Goal: Transaction & Acquisition: Purchase product/service

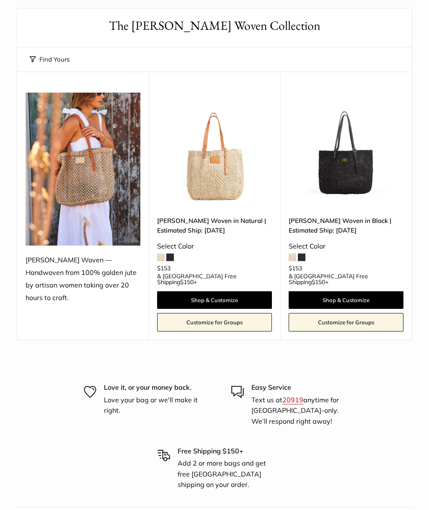
scroll to position [103, 0]
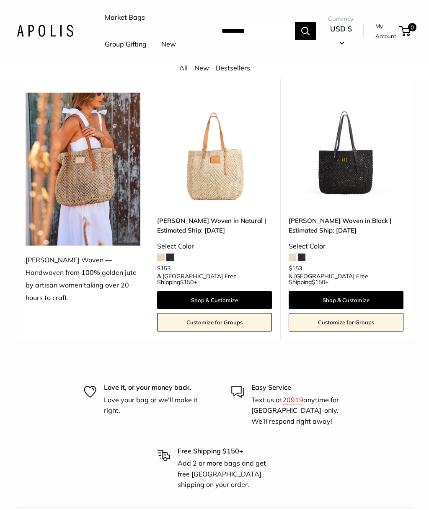
click at [227, 207] on img at bounding box center [214, 150] width 115 height 115
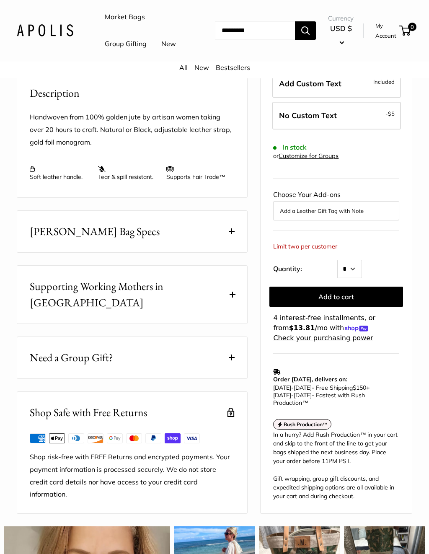
click at [228, 252] on button "[PERSON_NAME] Bag Specs" at bounding box center [132, 231] width 230 height 41
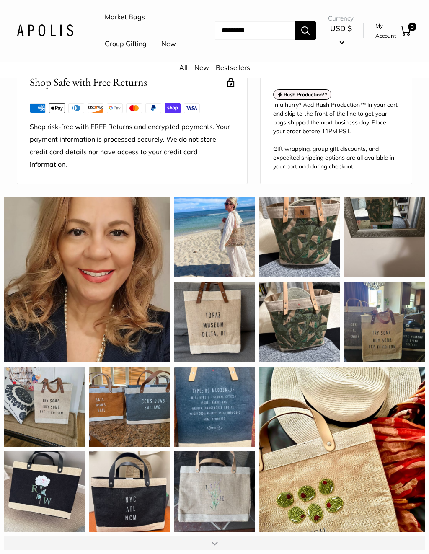
scroll to position [738, 0]
click at [209, 226] on div "I have a few woven bags, this is my new fave, the leather adjustable is such a …" at bounding box center [214, 236] width 81 height 81
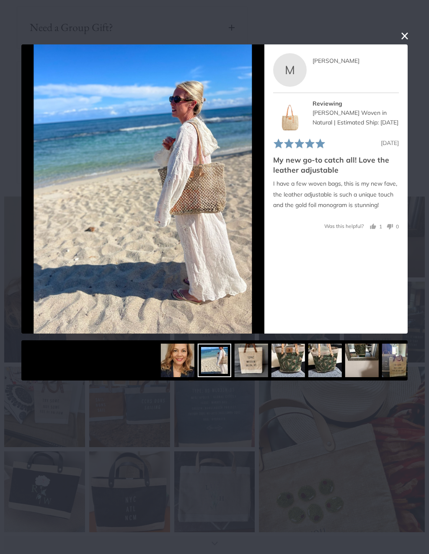
click at [404, 35] on button "close this modal window" at bounding box center [404, 36] width 10 height 10
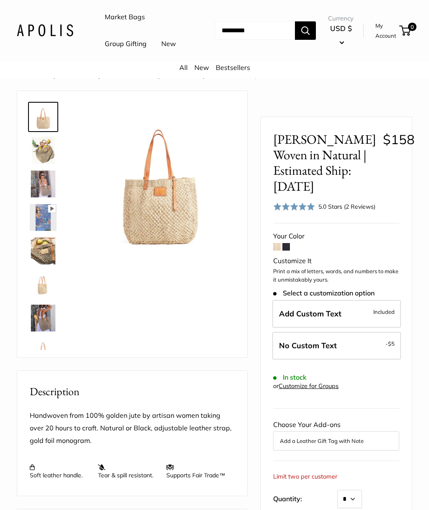
scroll to position [20, 0]
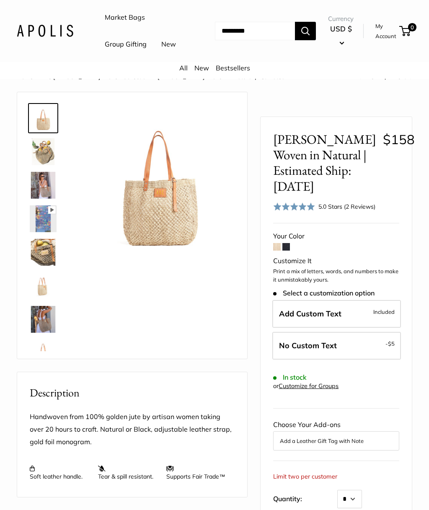
click at [41, 332] on img at bounding box center [43, 319] width 27 height 27
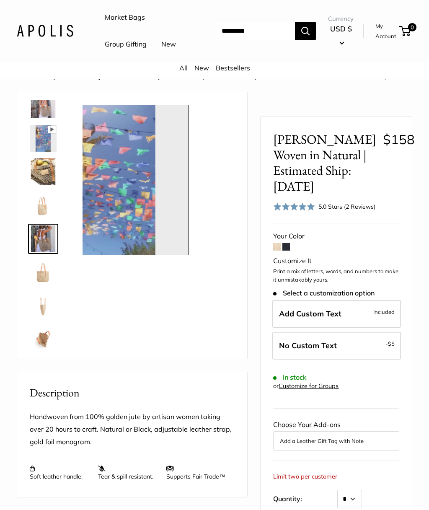
scroll to position [93, 0]
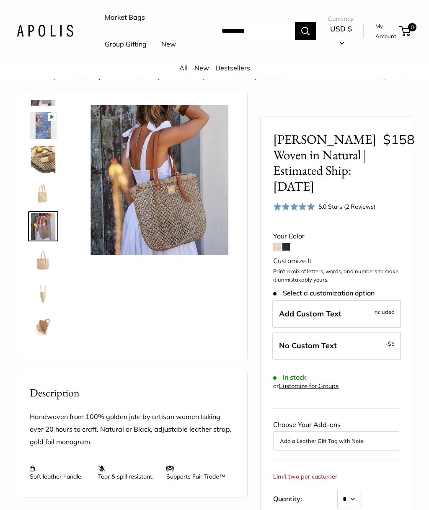
click at [42, 306] on img at bounding box center [43, 293] width 27 height 27
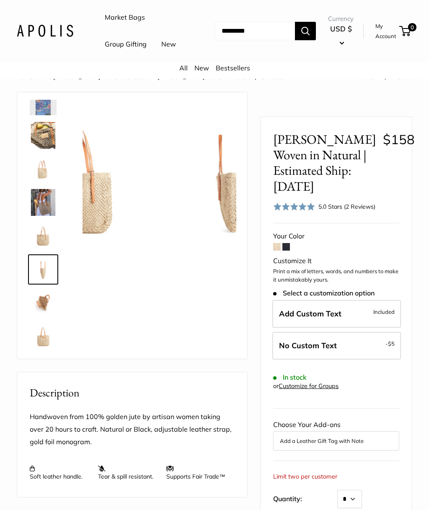
scroll to position [121, 0]
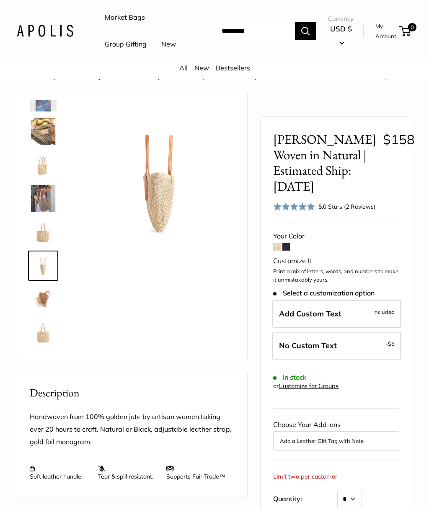
click at [45, 245] on img at bounding box center [43, 232] width 27 height 27
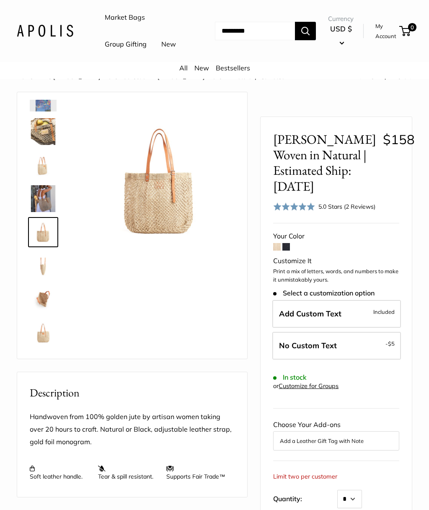
click at [44, 212] on img at bounding box center [43, 198] width 27 height 27
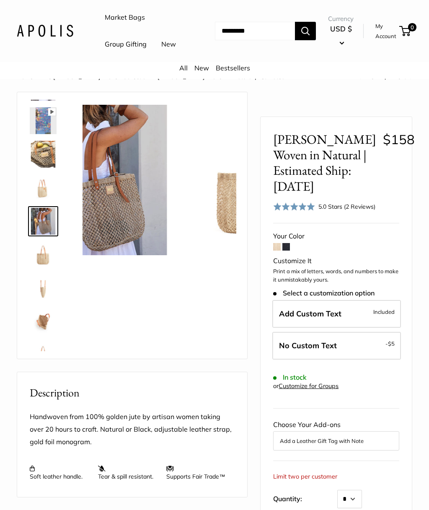
scroll to position [93, 0]
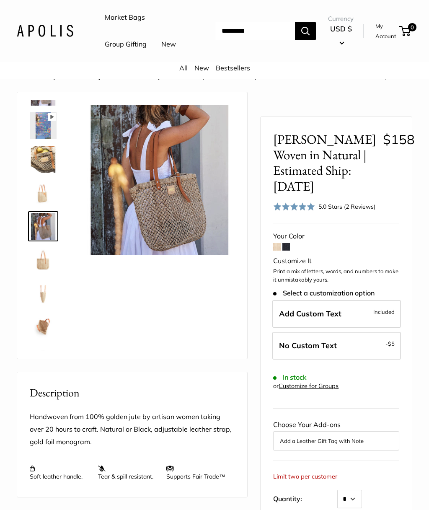
click at [44, 172] on img at bounding box center [43, 159] width 27 height 27
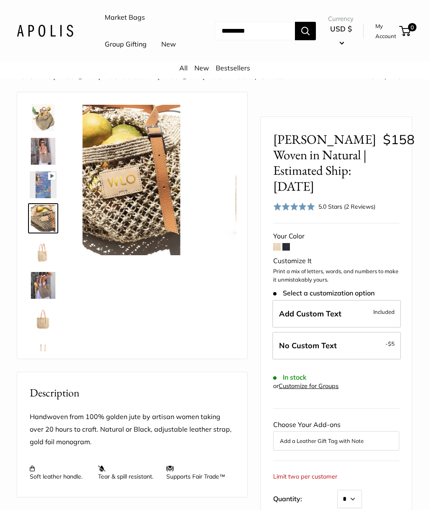
scroll to position [26, 0]
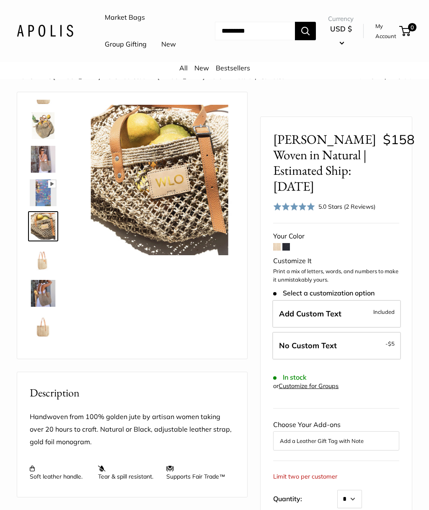
click at [38, 206] on img at bounding box center [43, 192] width 27 height 27
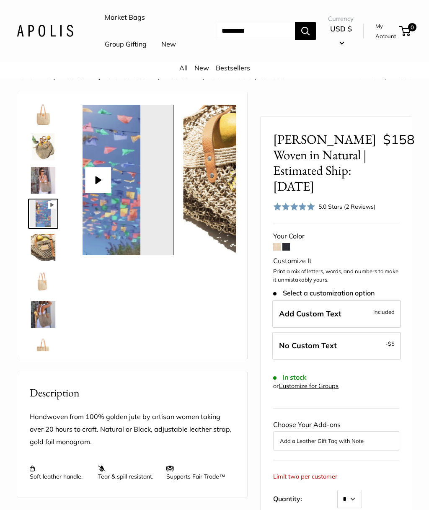
scroll to position [0, 0]
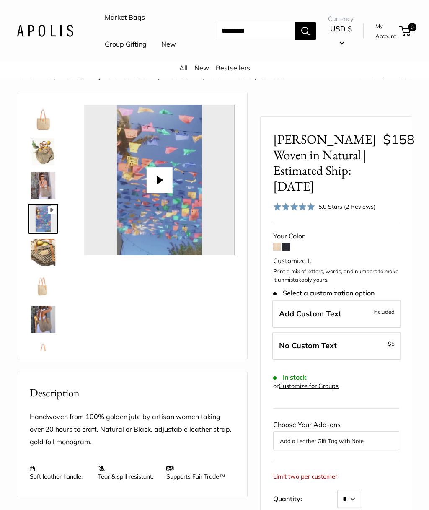
click at [160, 193] on button "Play" at bounding box center [160, 180] width 26 height 26
type input "*"
